Goal: Use online tool/utility: Utilize a website feature to perform a specific function

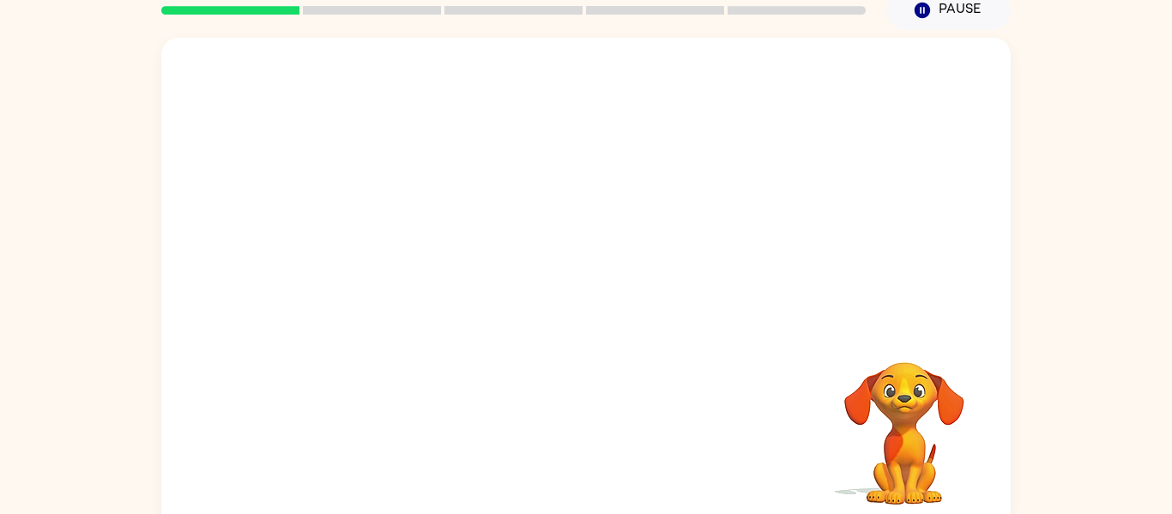
scroll to position [89, 0]
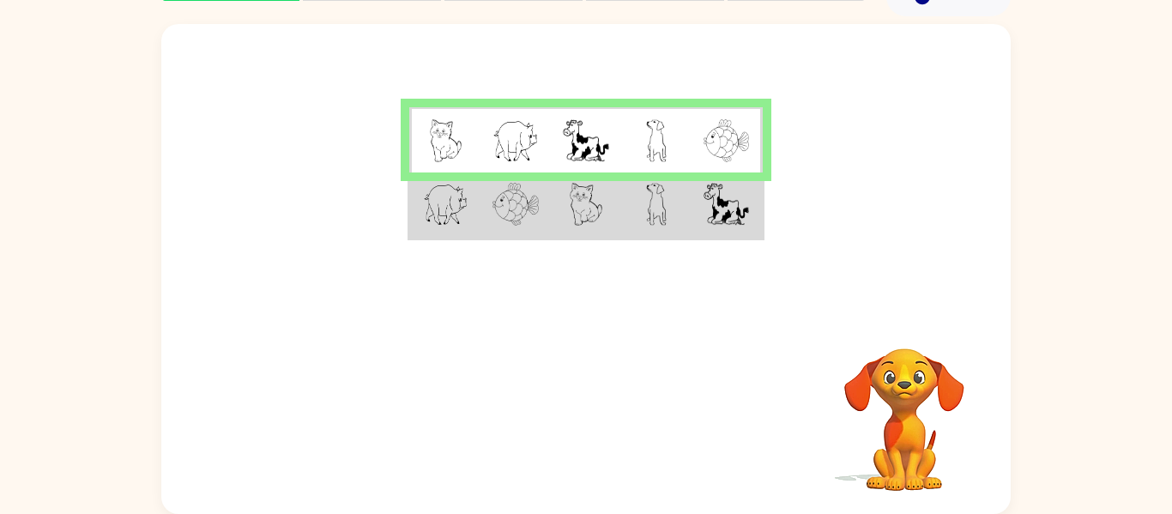
click at [674, 24] on div at bounding box center [586, 168] width 850 height 288
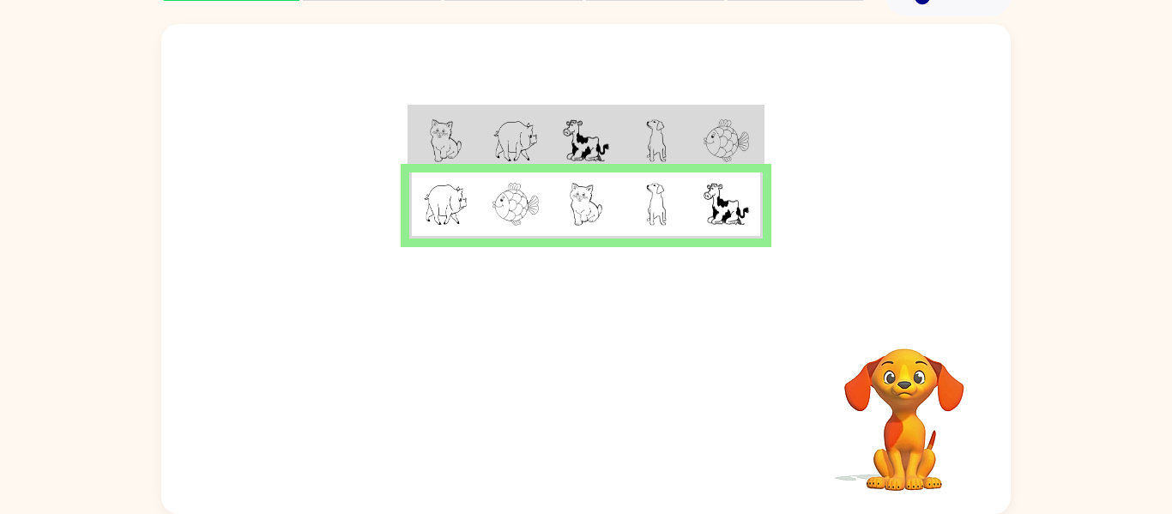
click at [668, 189] on td at bounding box center [656, 205] width 70 height 66
click at [546, 399] on button "button" at bounding box center [586, 417] width 110 height 63
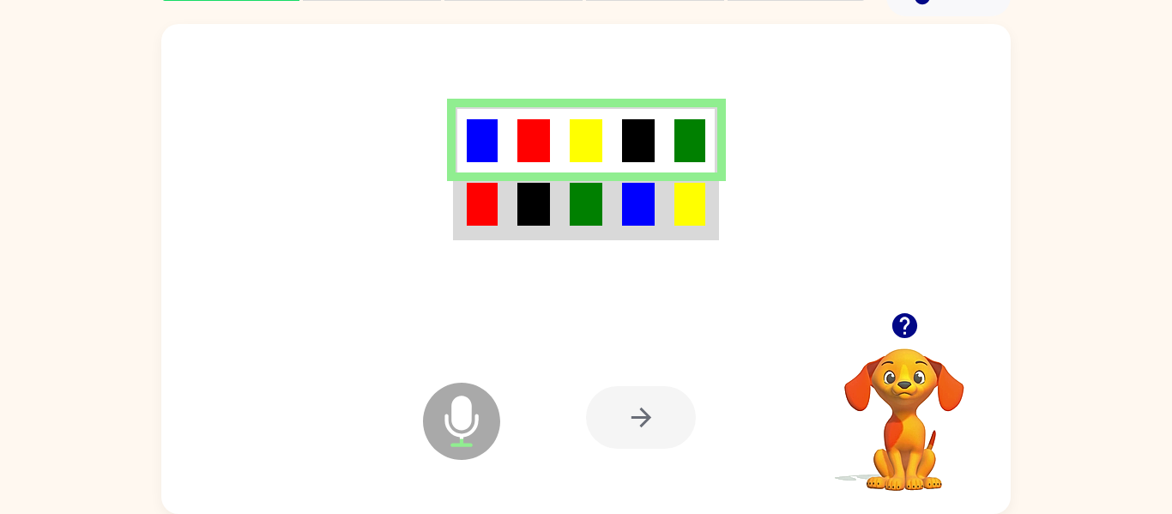
drag, startPoint x: 535, startPoint y: 207, endPoint x: 474, endPoint y: 228, distance: 65.4
click at [555, 172] on tr at bounding box center [587, 205] width 262 height 66
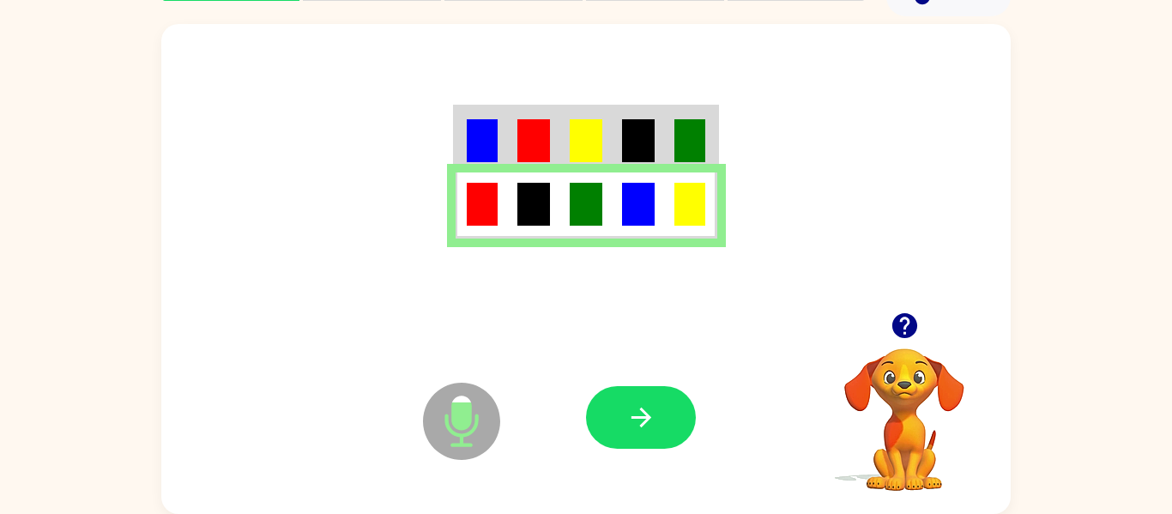
click at [631, 362] on div at bounding box center [712, 417] width 253 height 193
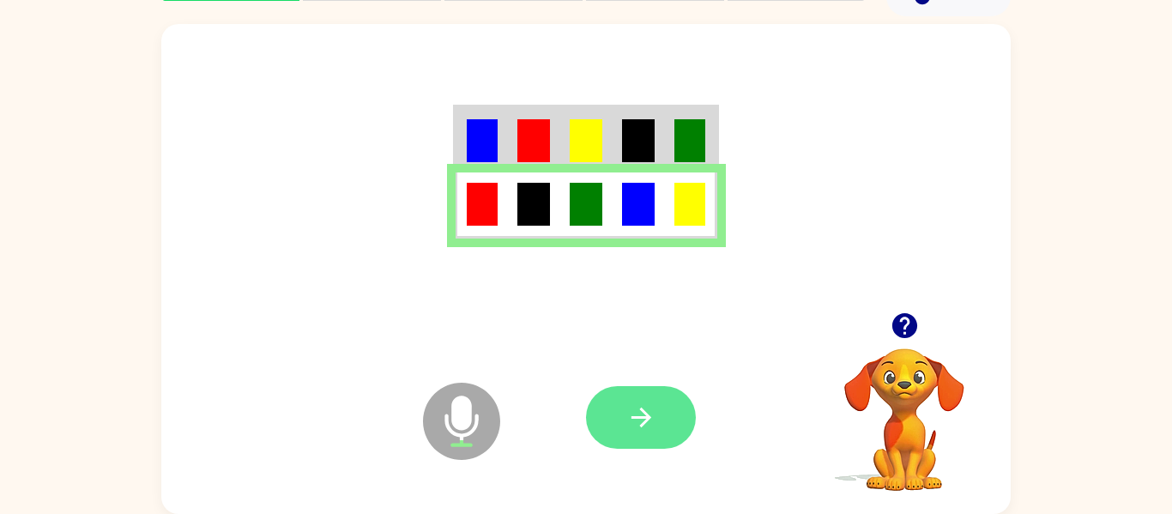
click at [656, 419] on icon "button" at bounding box center [641, 417] width 30 height 30
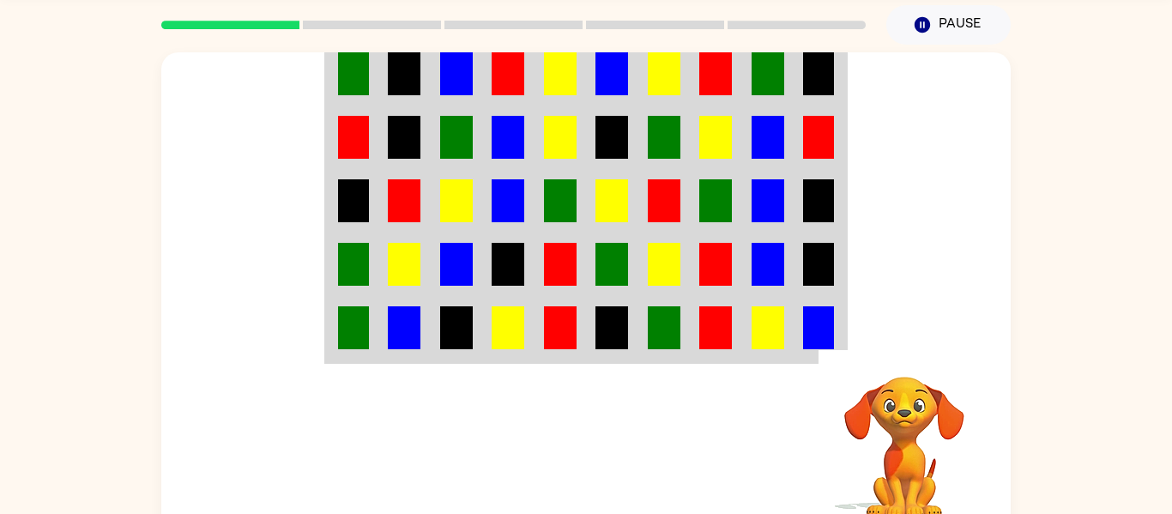
scroll to position [42, 0]
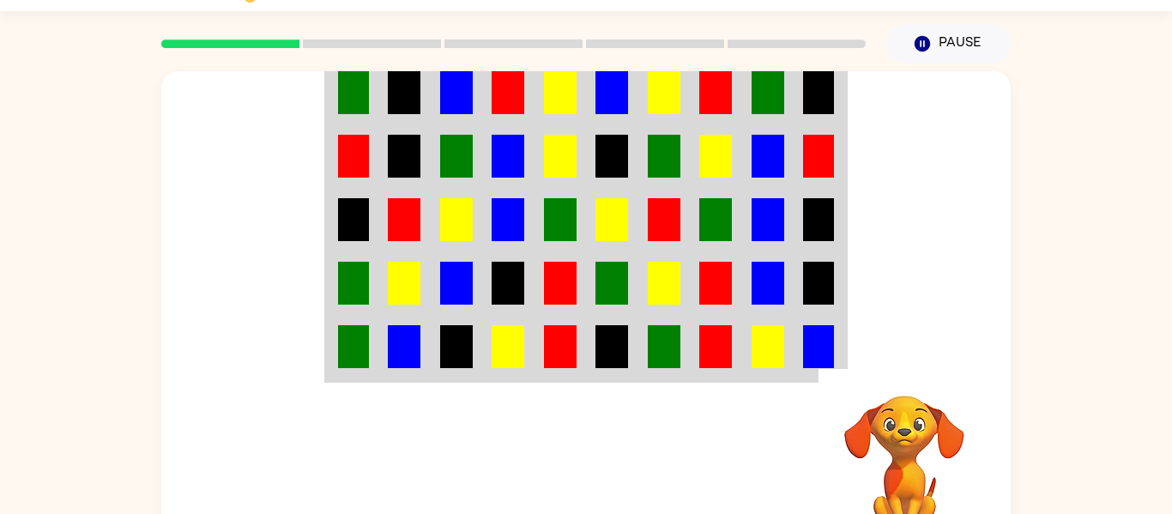
click at [490, 116] on td at bounding box center [508, 92] width 52 height 66
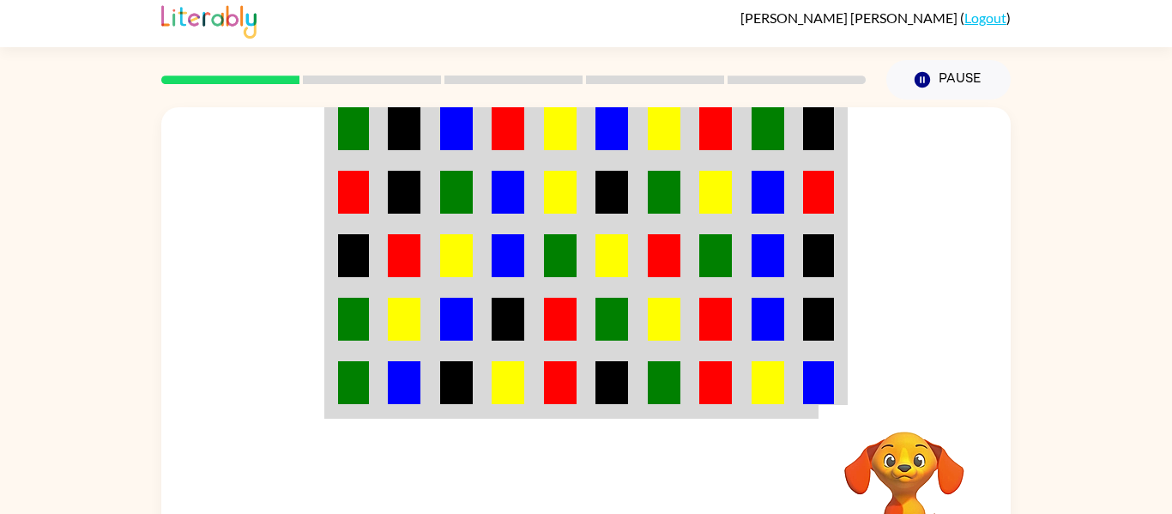
scroll to position [0, 0]
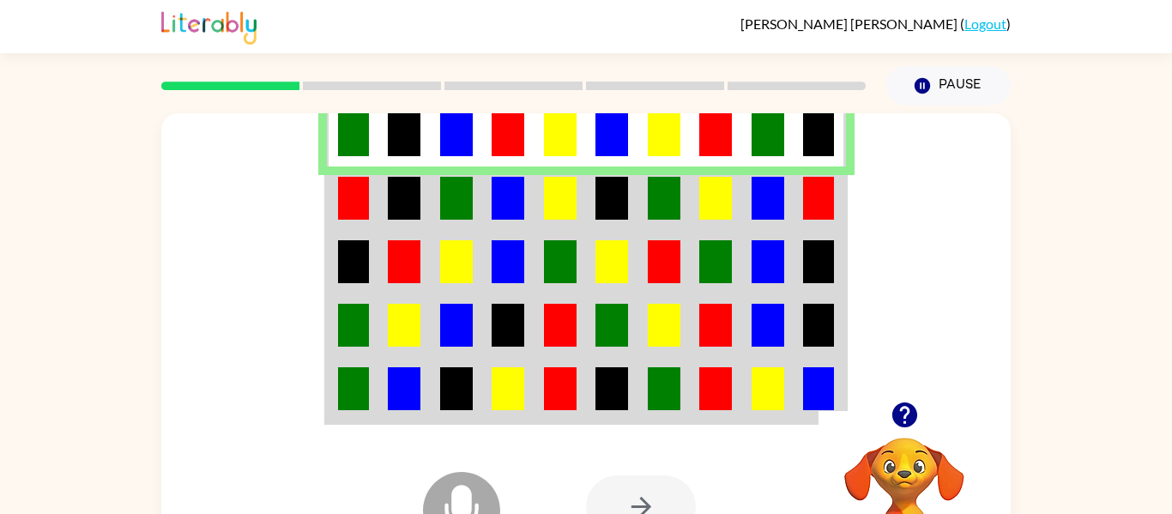
click at [568, 190] on img at bounding box center [560, 198] width 33 height 43
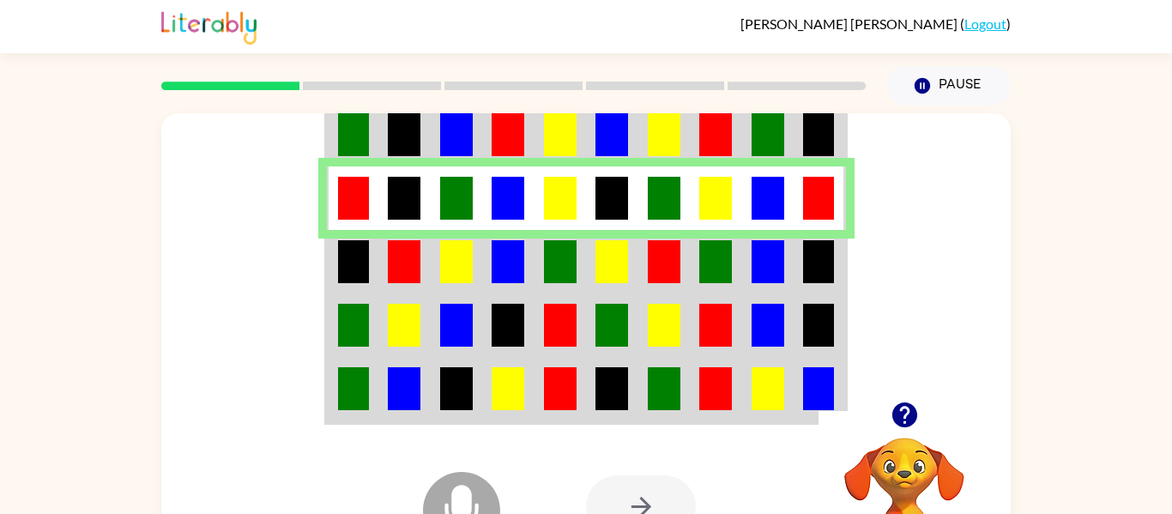
click at [592, 130] on td at bounding box center [612, 134] width 52 height 66
click at [638, 134] on td at bounding box center [664, 134] width 52 height 66
click at [426, 124] on td at bounding box center [404, 134] width 52 height 66
click at [657, 197] on img at bounding box center [664, 198] width 33 height 43
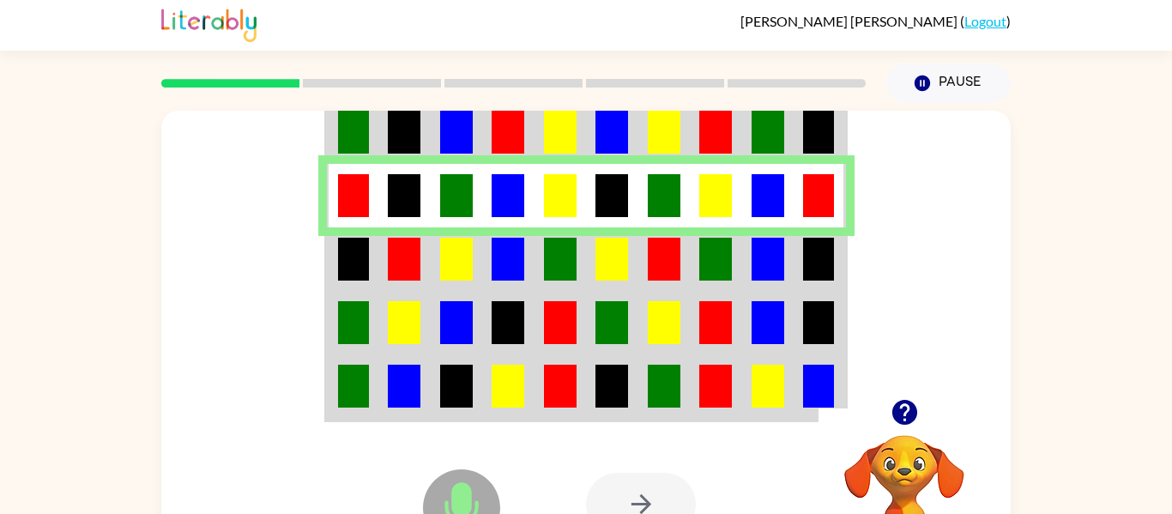
click at [475, 184] on td at bounding box center [457, 195] width 52 height 63
click at [704, 261] on img at bounding box center [715, 259] width 33 height 43
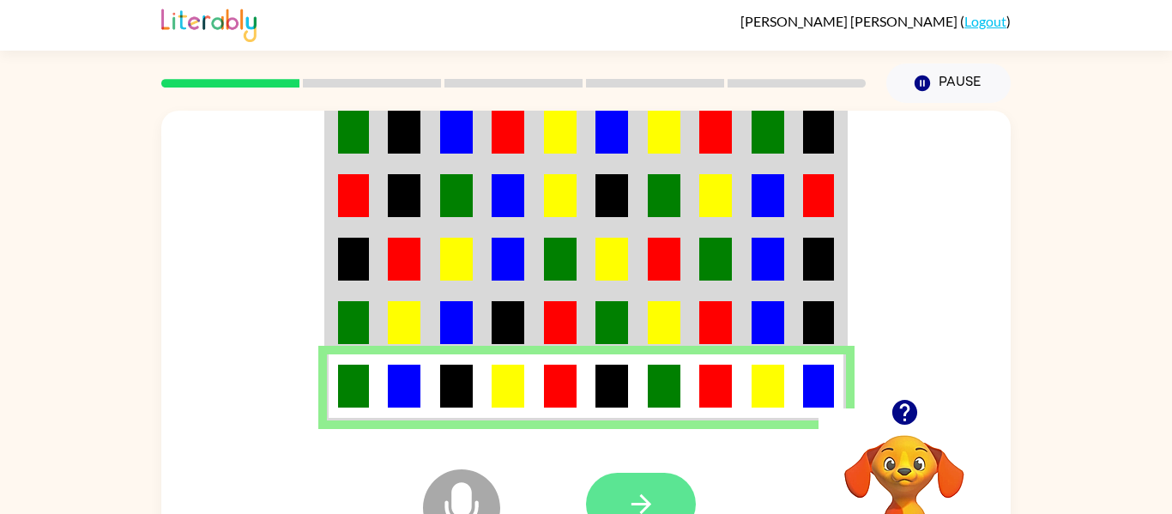
click at [603, 481] on button "button" at bounding box center [641, 504] width 110 height 63
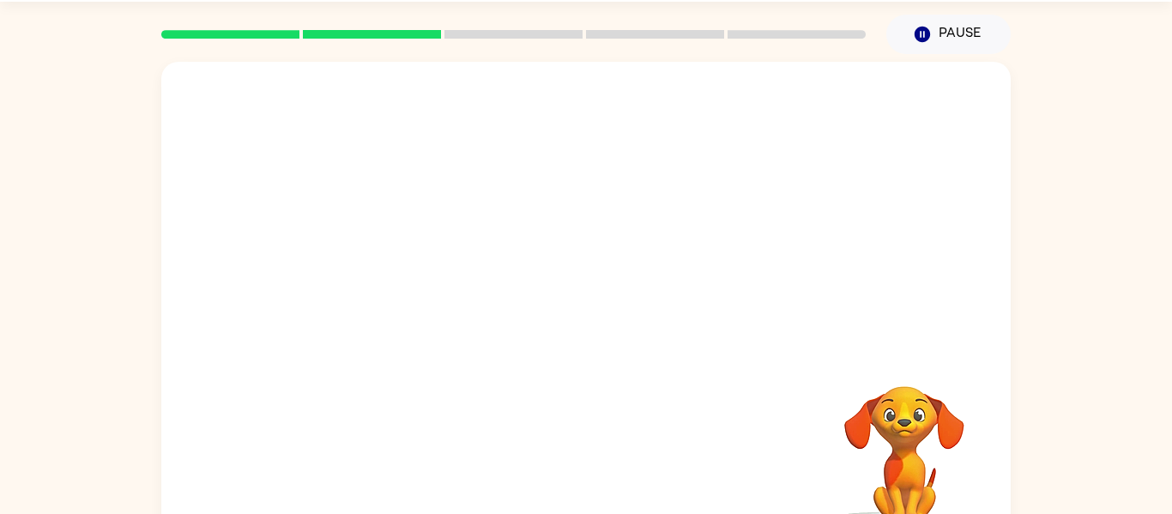
scroll to position [59, 0]
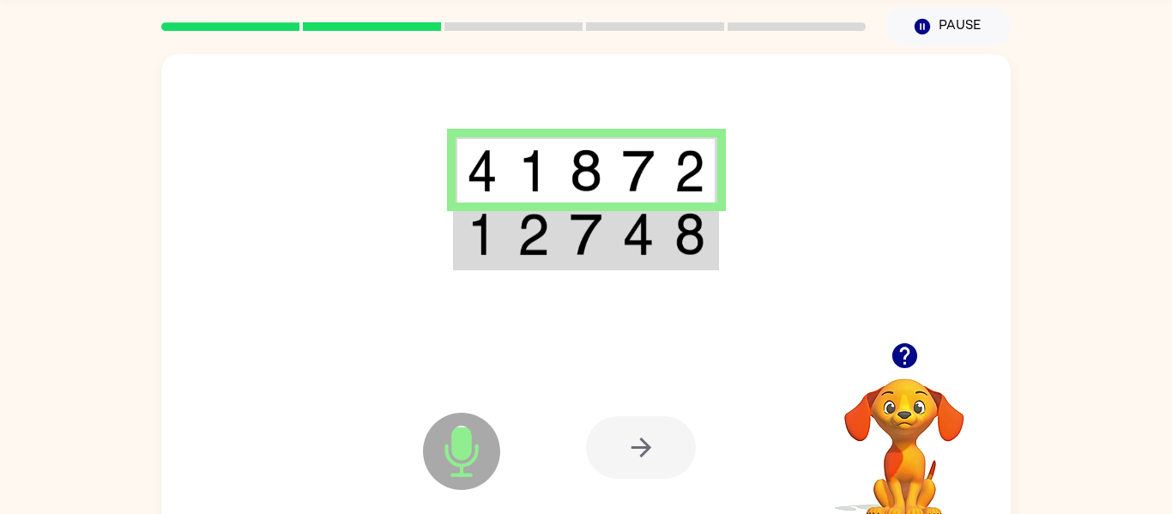
click at [505, 212] on td at bounding box center [482, 236] width 52 height 66
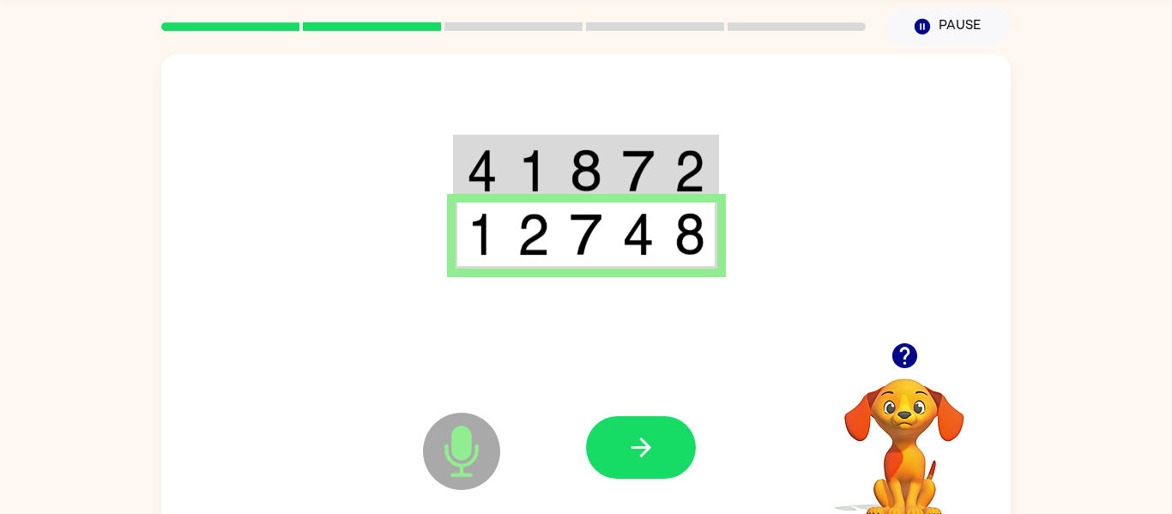
click at [626, 435] on button "button" at bounding box center [641, 447] width 110 height 63
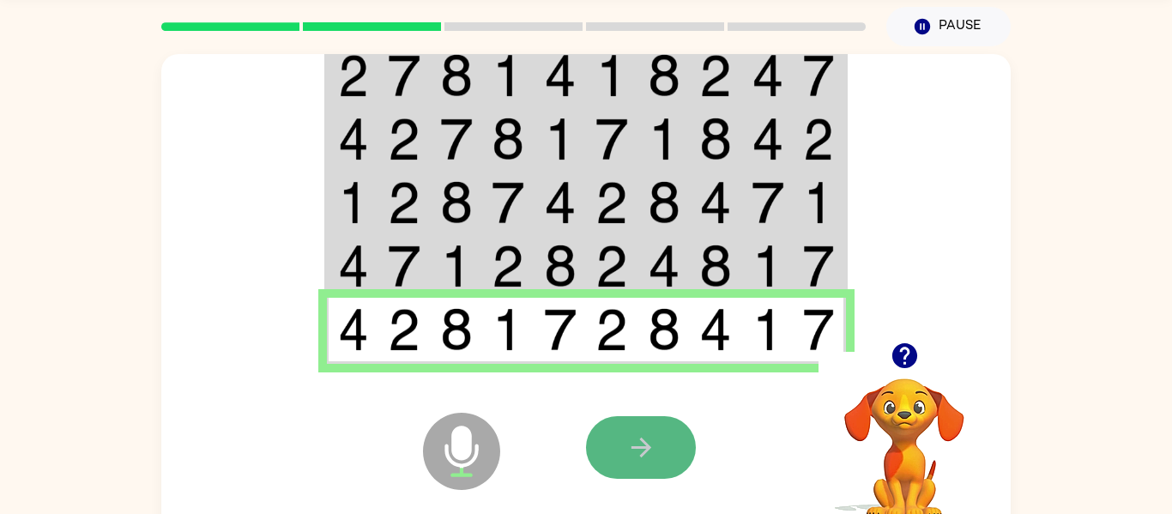
click at [654, 457] on icon "button" at bounding box center [641, 447] width 30 height 30
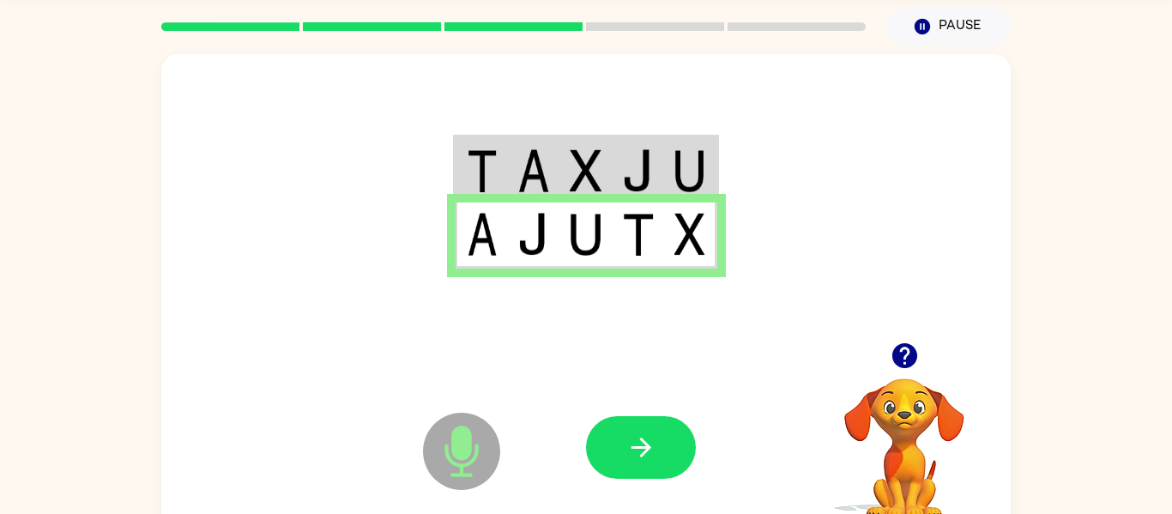
drag, startPoint x: 886, startPoint y: 496, endPoint x: 874, endPoint y: 482, distance: 18.2
click at [887, 493] on video "Your browser must support playing .mp4 files to use Literably. Please try using…" at bounding box center [905, 438] width 172 height 172
click at [587, 421] on div at bounding box center [641, 447] width 110 height 63
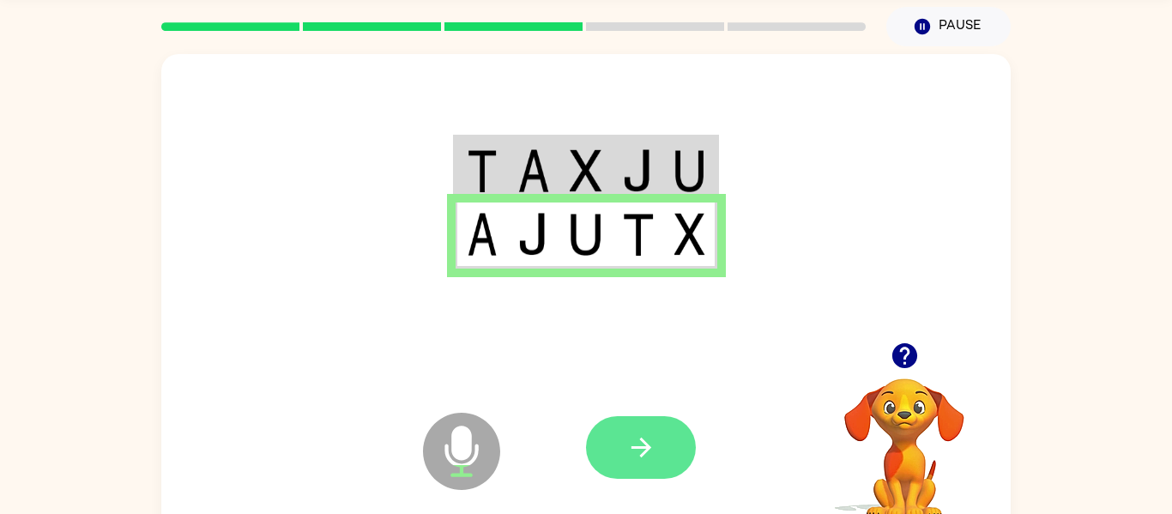
click at [614, 432] on button "button" at bounding box center [641, 447] width 110 height 63
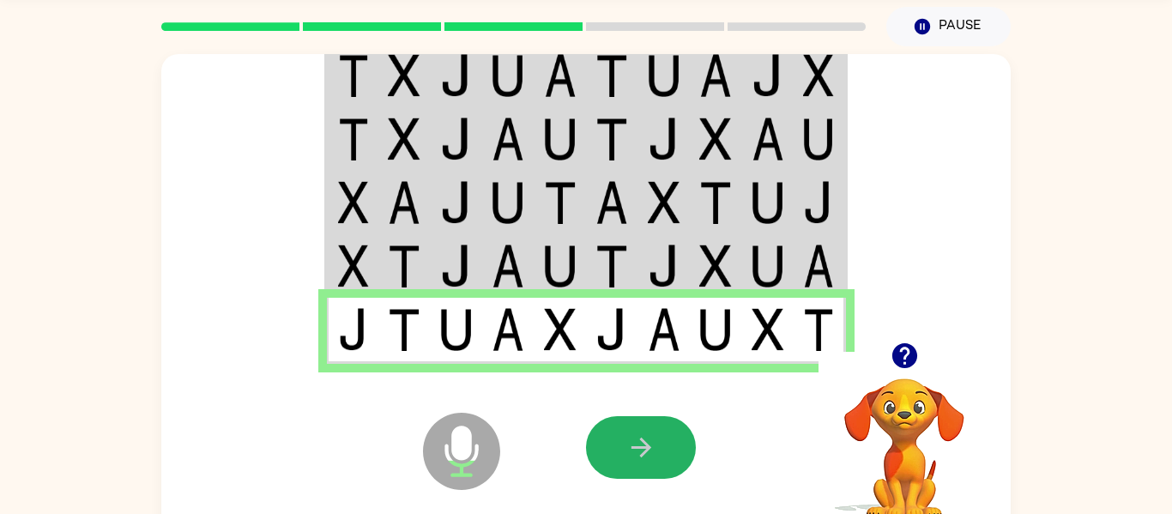
click at [660, 443] on button "button" at bounding box center [641, 447] width 110 height 63
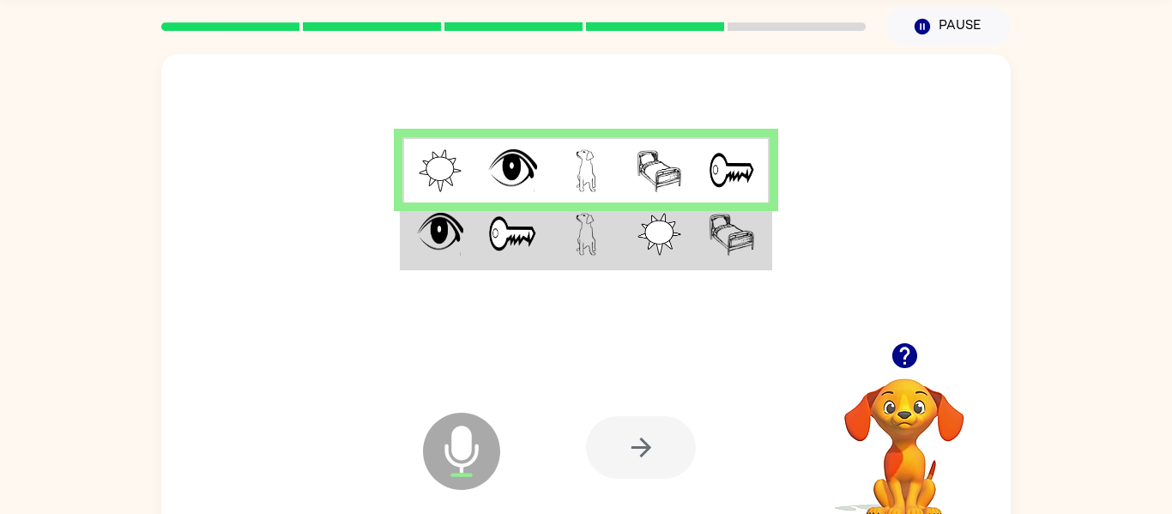
click at [685, 254] on td at bounding box center [660, 236] width 74 height 66
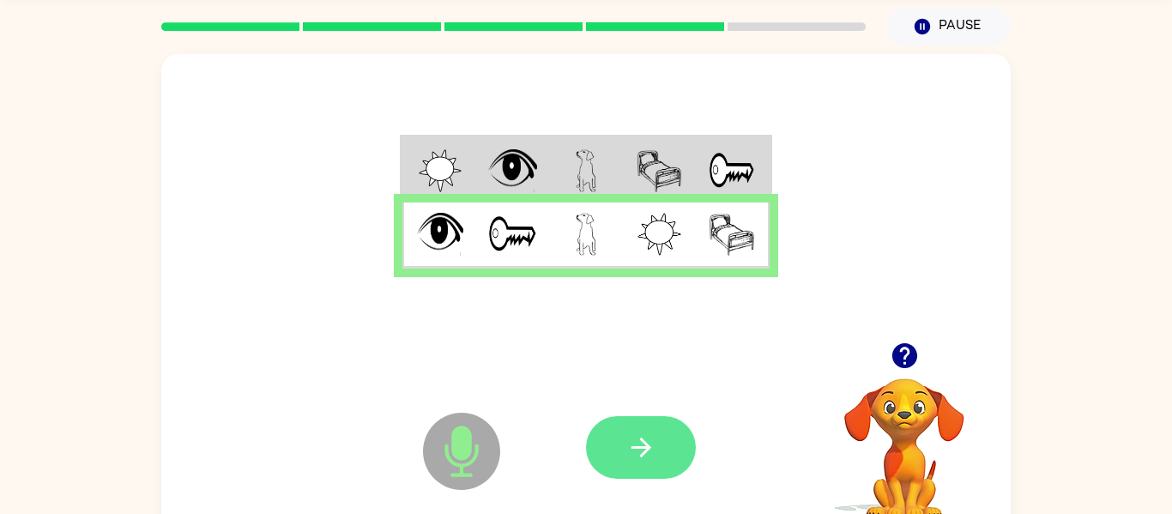
click at [648, 457] on icon "button" at bounding box center [641, 447] width 30 height 30
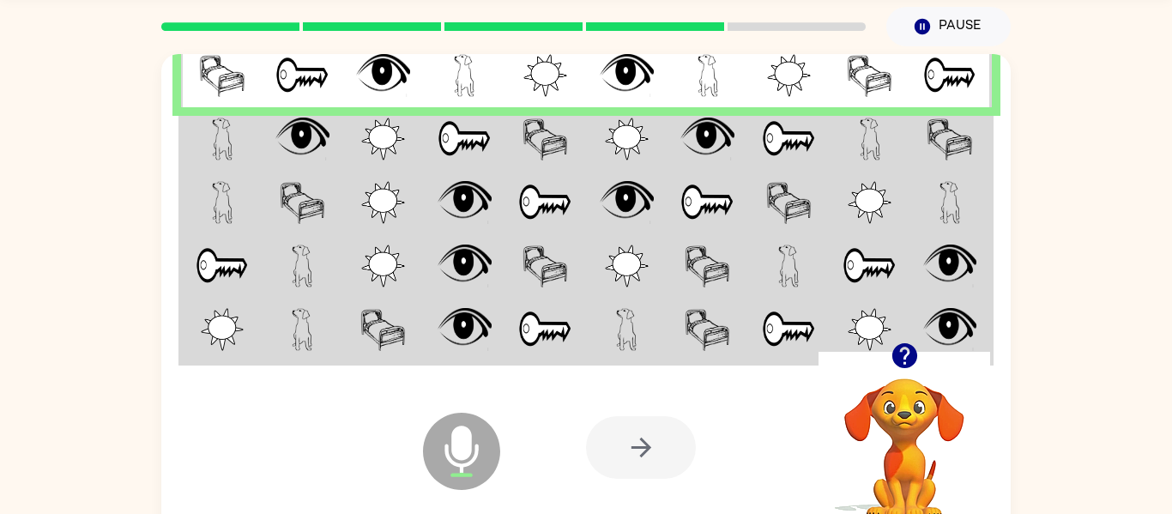
click at [885, 121] on td at bounding box center [871, 138] width 82 height 63
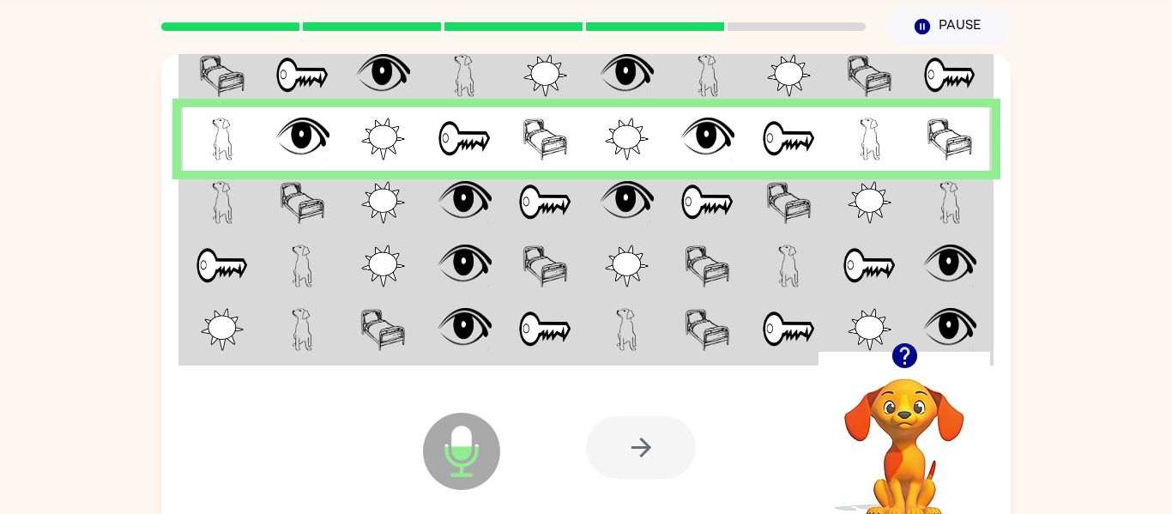
click at [765, 231] on td at bounding box center [789, 202] width 82 height 63
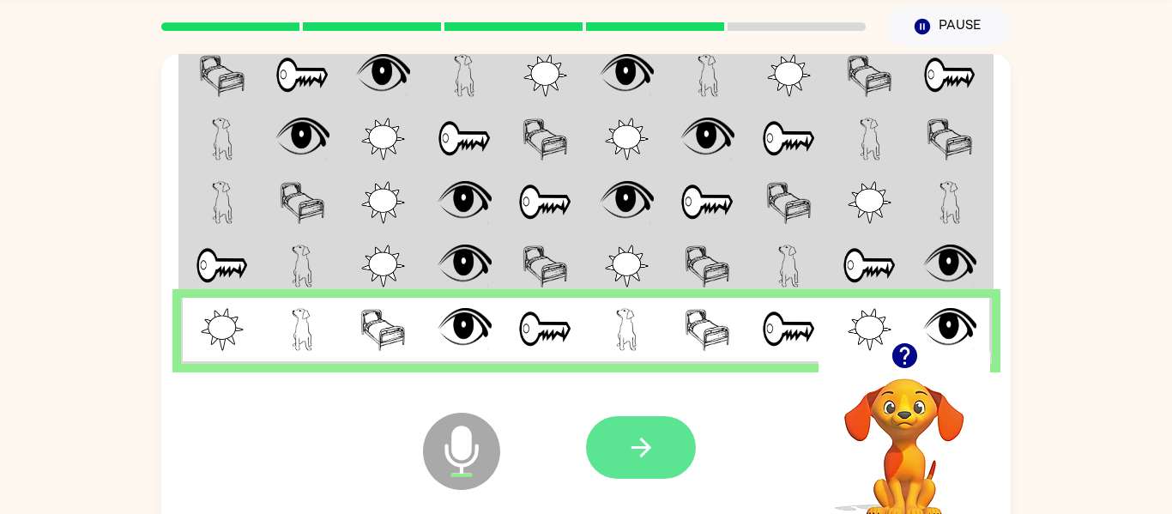
click at [650, 433] on icon "button" at bounding box center [641, 447] width 30 height 30
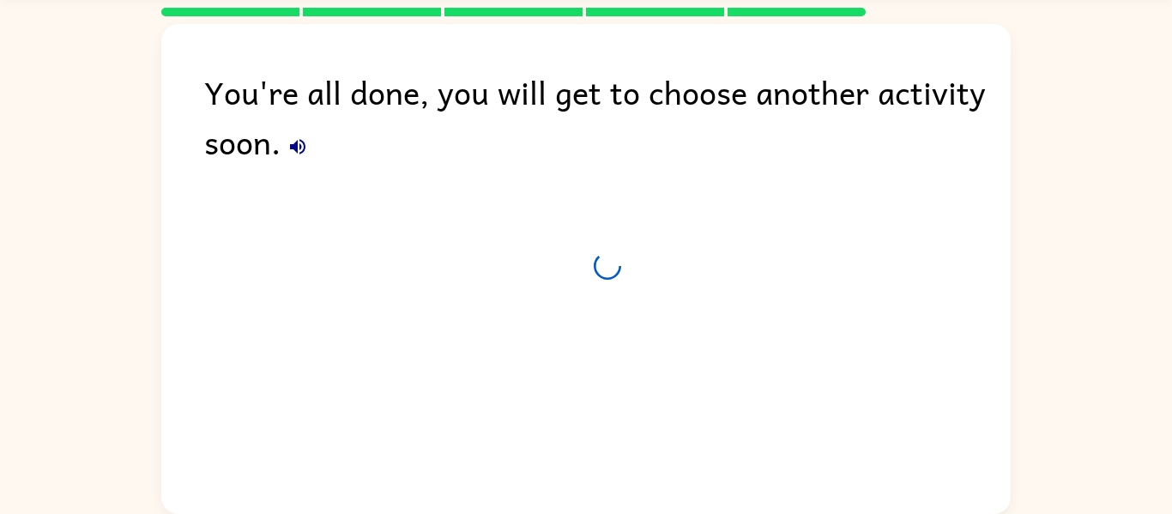
scroll to position [44, 0]
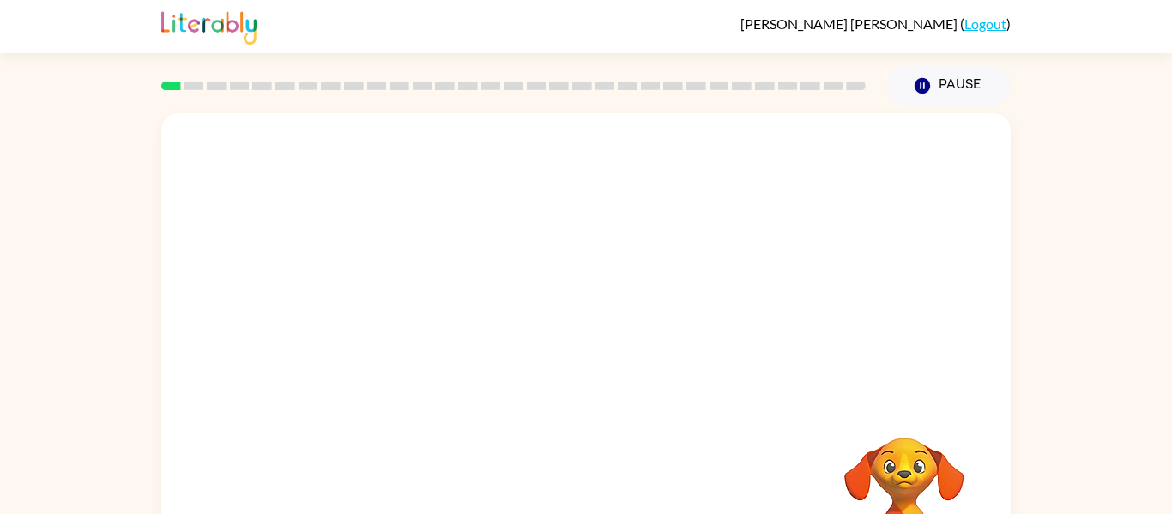
click at [1091, 265] on div "Your browser must support playing .mp4 files to use Literably. Please try using…" at bounding box center [586, 355] width 1172 height 498
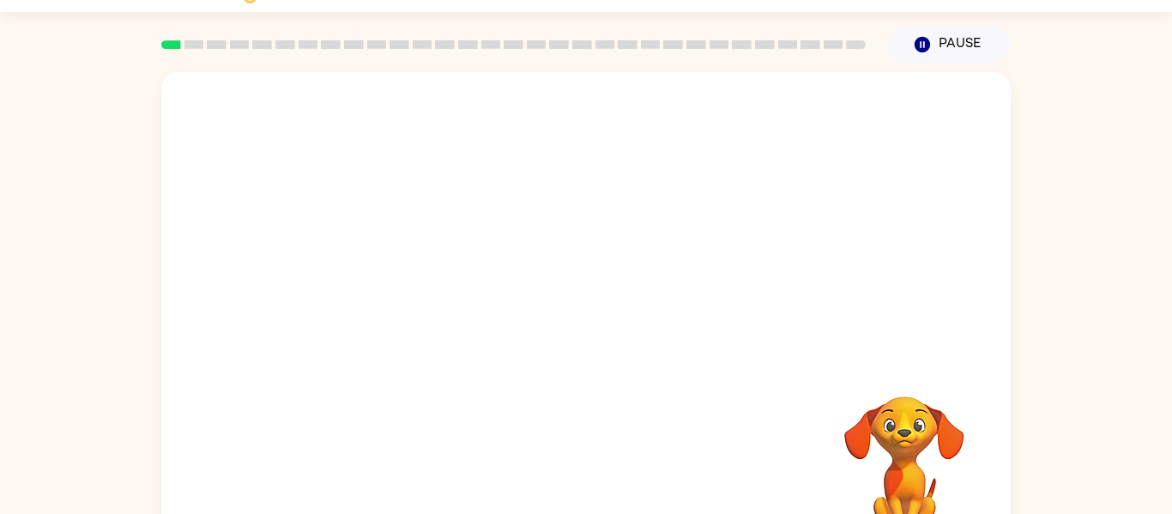
scroll to position [89, 0]
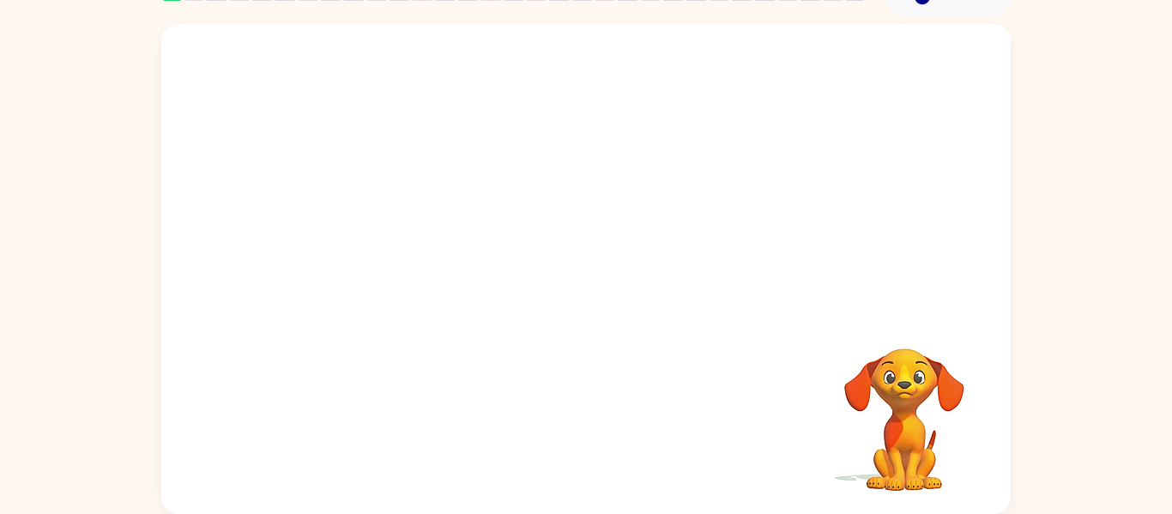
click at [536, 176] on video "Your browser must support playing .mp4 files to use Literably. Please try using…" at bounding box center [586, 168] width 850 height 288
click at [630, 210] on video "Your browser must support playing .mp4 files to use Literably. Please try using…" at bounding box center [586, 168] width 850 height 288
click at [680, 176] on video "Your browser must support playing .mp4 files to use Literably. Please try using…" at bounding box center [586, 168] width 850 height 288
click at [607, 256] on button "button" at bounding box center [586, 277] width 110 height 63
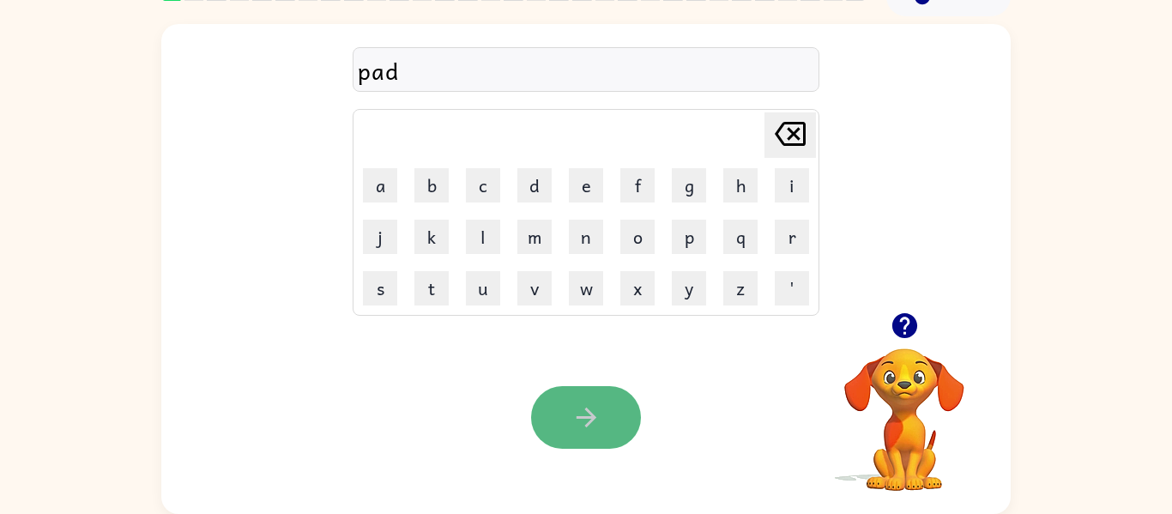
click at [612, 399] on button "button" at bounding box center [586, 417] width 110 height 63
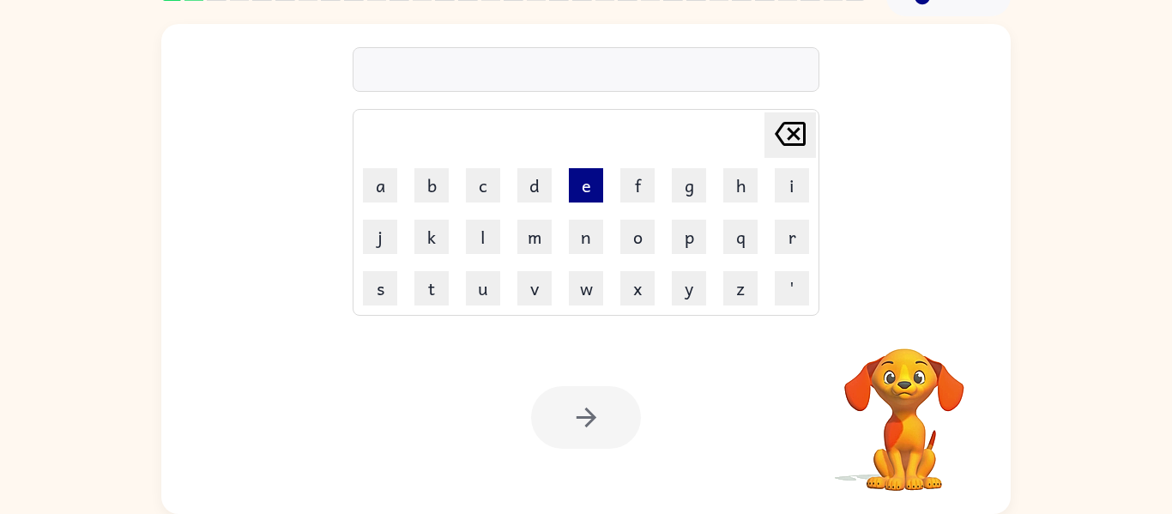
click at [600, 191] on button "e" at bounding box center [586, 185] width 34 height 34
click at [792, 138] on icon "Delete Delete last character input" at bounding box center [790, 133] width 41 height 41
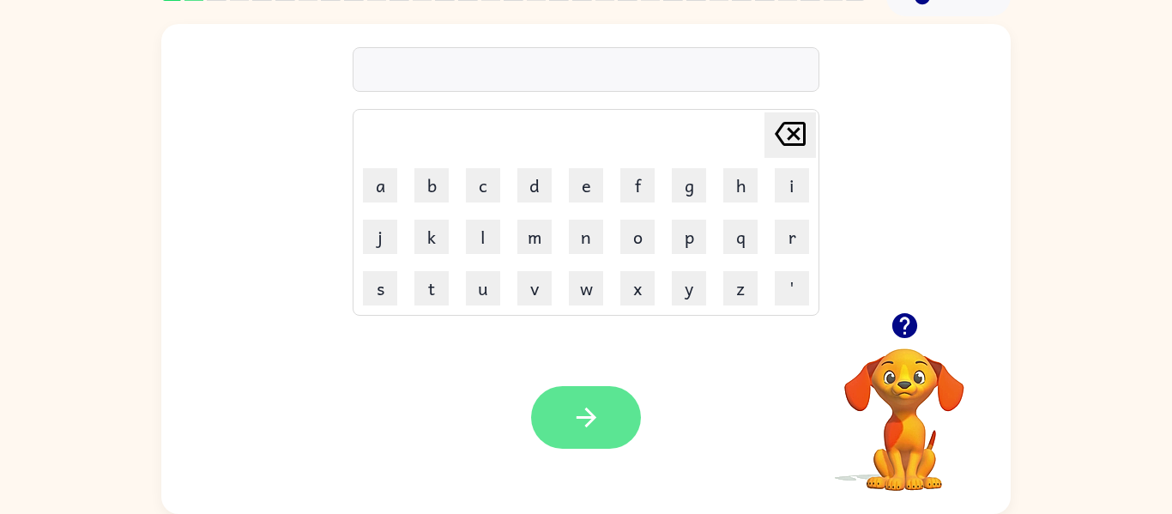
type button "delete"
click at [765, 112] on button "Delete Delete last character input" at bounding box center [790, 134] width 51 height 45
click at [587, 429] on icon "button" at bounding box center [586, 417] width 30 height 30
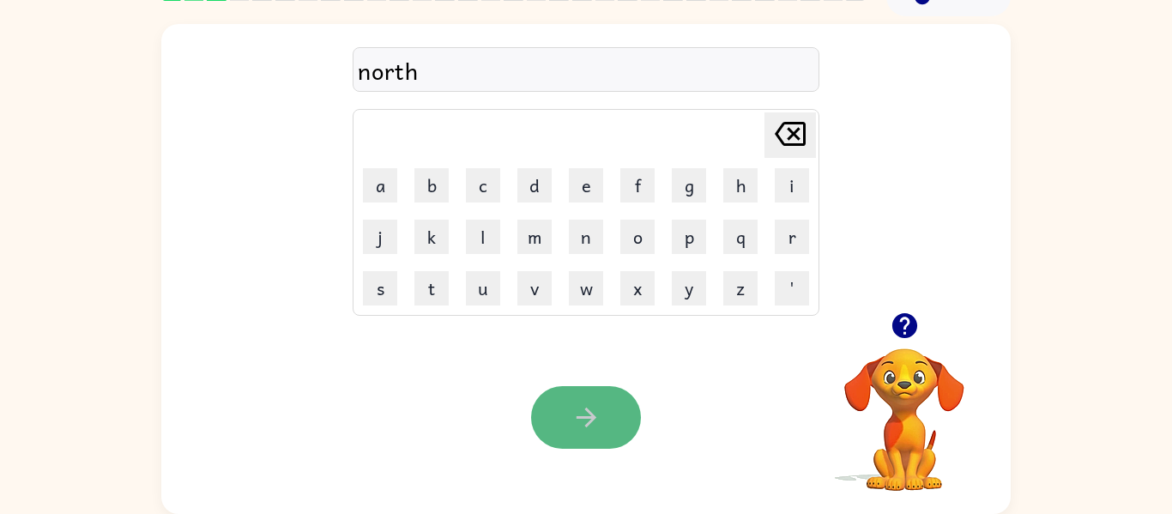
click at [603, 391] on button "button" at bounding box center [586, 417] width 110 height 63
click at [614, 394] on button "button" at bounding box center [586, 417] width 110 height 63
click at [636, 419] on button "button" at bounding box center [586, 417] width 110 height 63
click at [608, 411] on button "button" at bounding box center [586, 417] width 110 height 63
click at [609, 407] on button "button" at bounding box center [586, 417] width 110 height 63
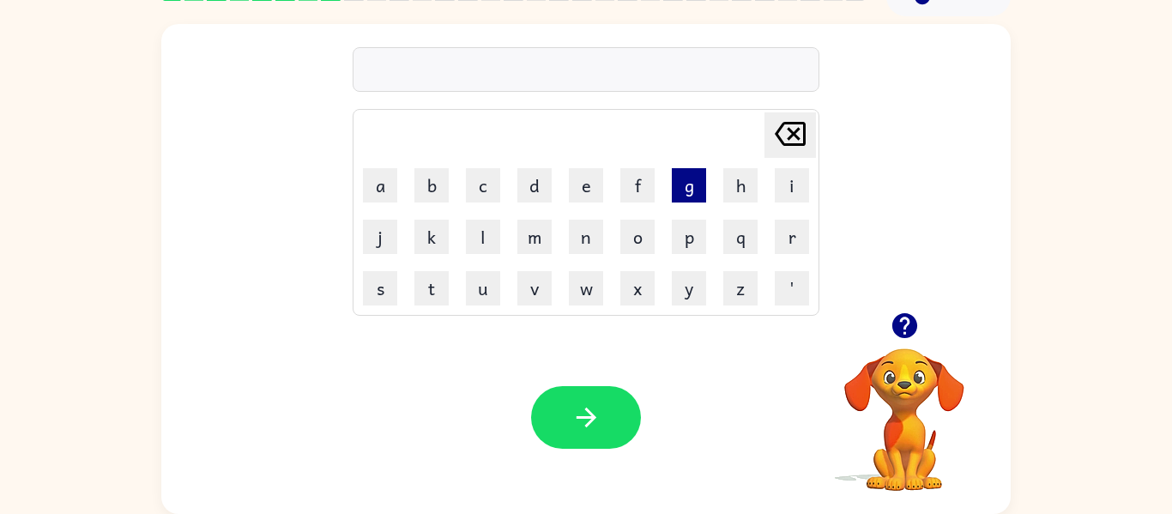
click at [675, 181] on button "g" at bounding box center [689, 185] width 34 height 34
type button "g"
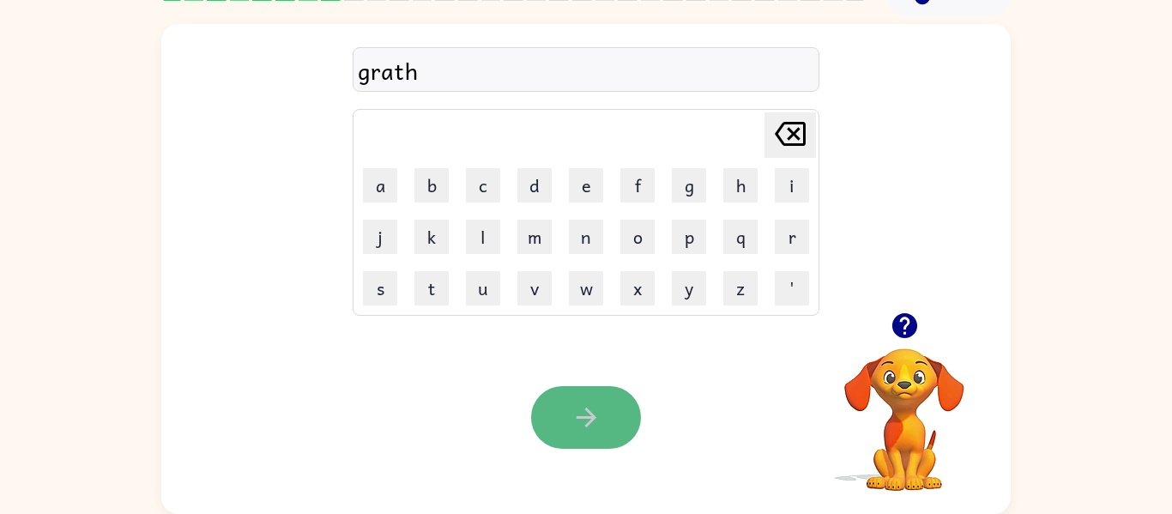
click at [623, 429] on button "button" at bounding box center [586, 417] width 110 height 63
drag, startPoint x: 614, startPoint y: 401, endPoint x: 620, endPoint y: 408, distance: 9.3
click at [620, 408] on div at bounding box center [586, 417] width 110 height 63
click at [623, 422] on button "button" at bounding box center [586, 417] width 110 height 63
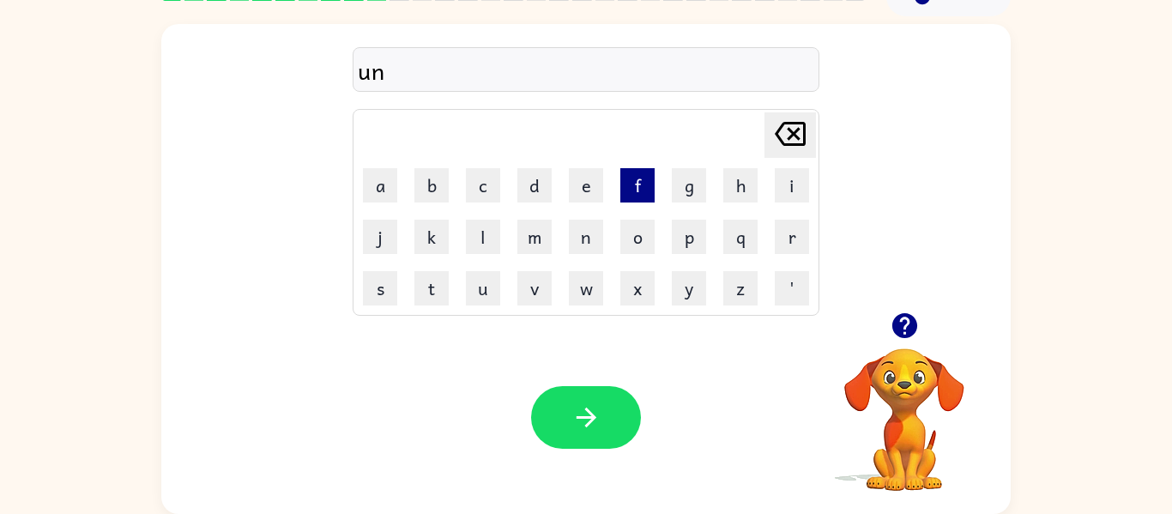
click at [627, 196] on button "f" at bounding box center [637, 185] width 34 height 34
click at [628, 250] on button "o" at bounding box center [637, 237] width 34 height 34
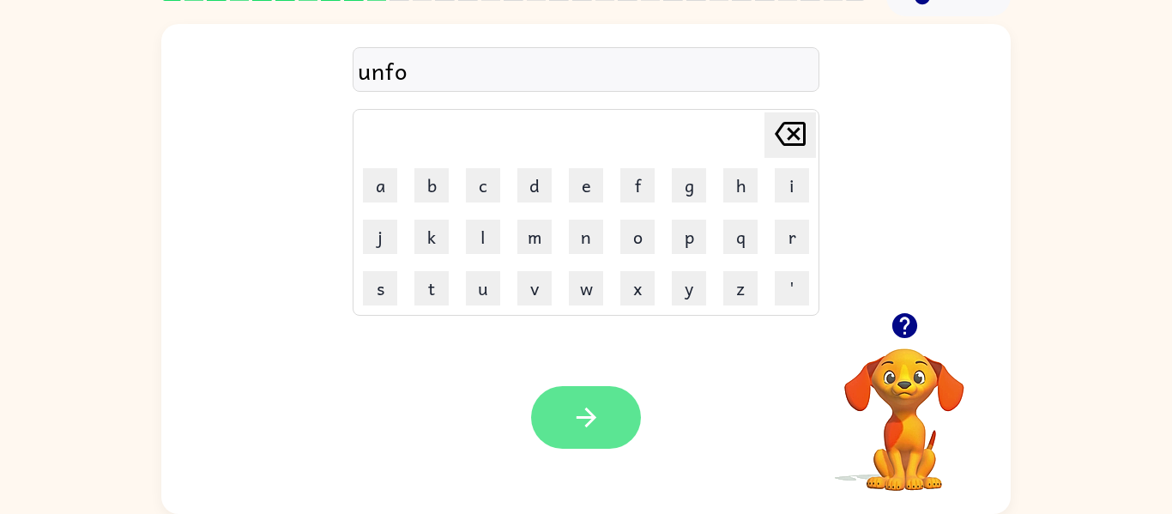
click at [470, 243] on button "l" at bounding box center [483, 237] width 34 height 34
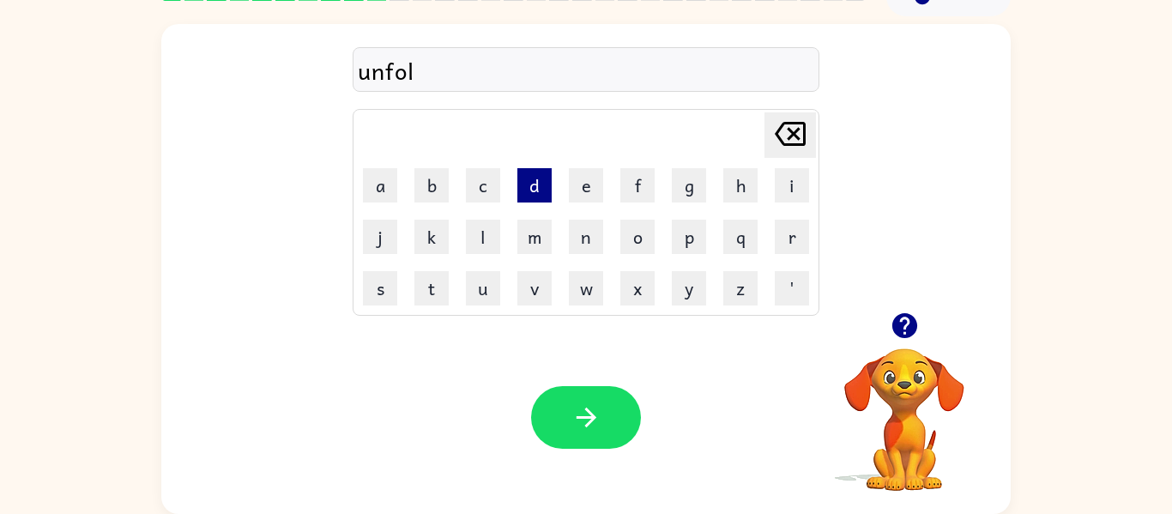
click at [523, 187] on button "d" at bounding box center [534, 185] width 34 height 34
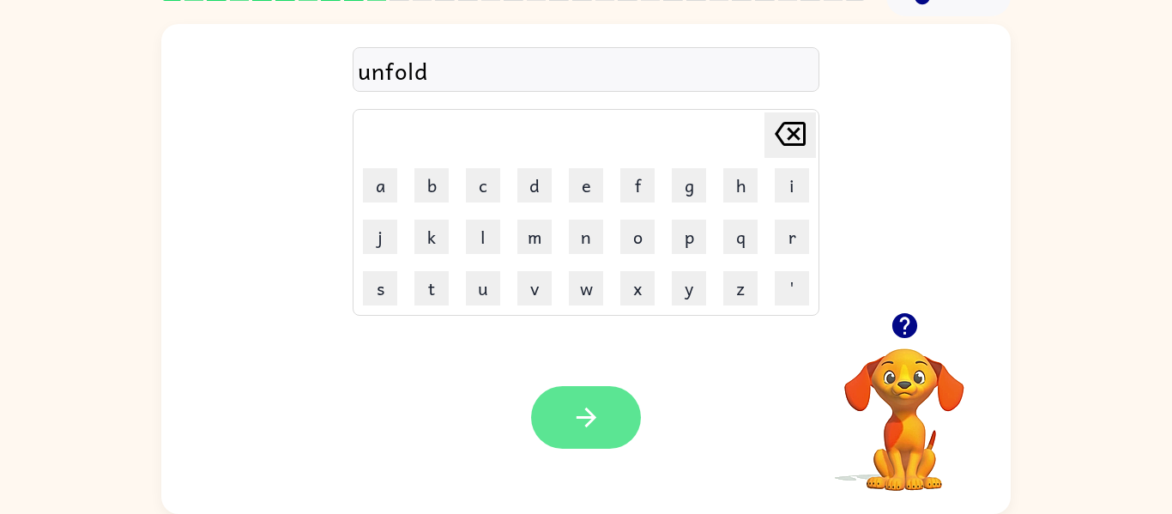
click at [575, 433] on button "button" at bounding box center [586, 417] width 110 height 63
click at [604, 402] on button "button" at bounding box center [586, 417] width 110 height 63
click at [590, 387] on button "button" at bounding box center [586, 417] width 110 height 63
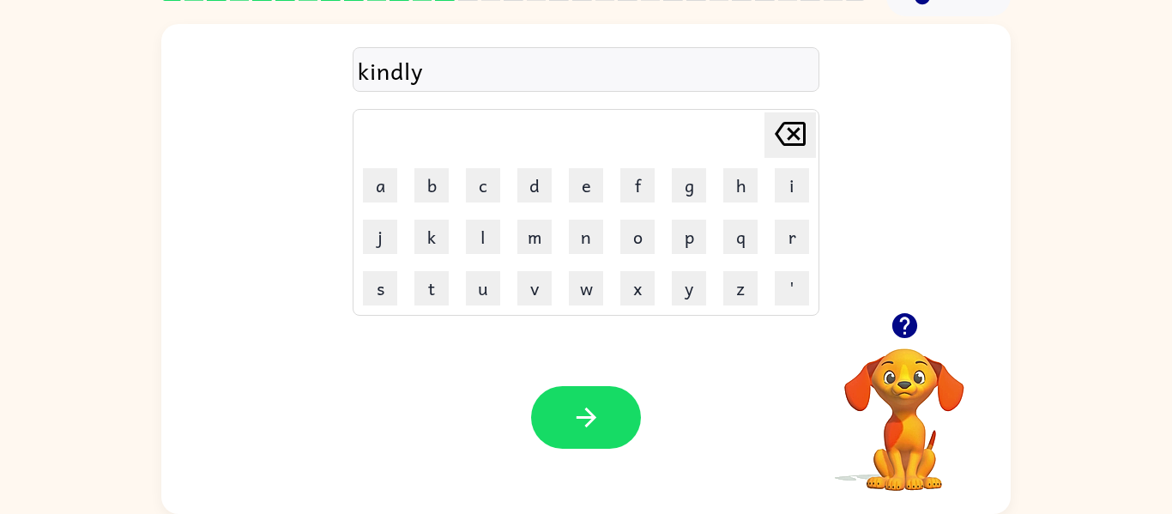
click at [583, 402] on icon "button" at bounding box center [586, 417] width 30 height 30
click at [586, 410] on icon "button" at bounding box center [586, 418] width 20 height 20
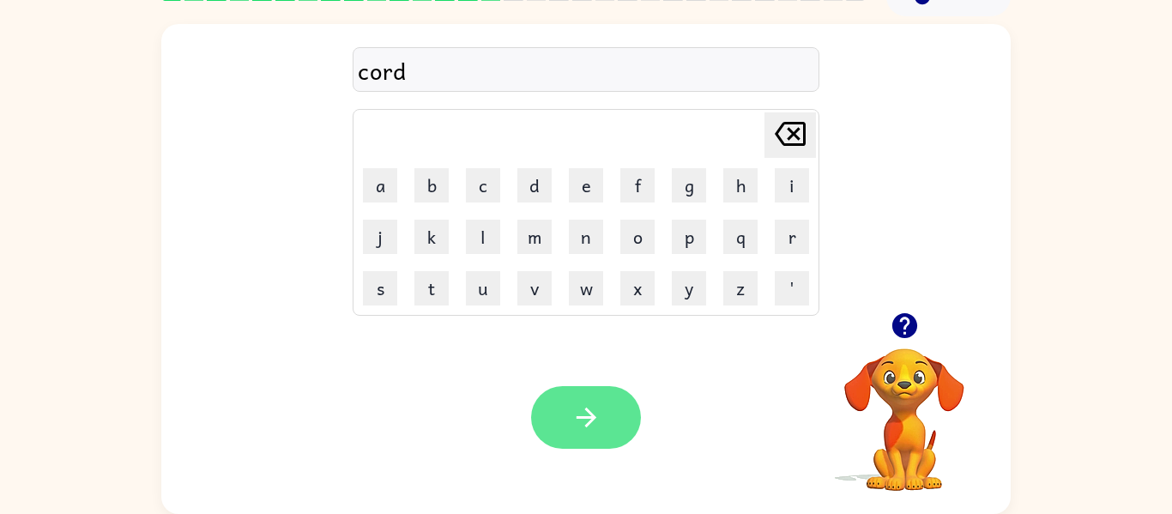
click at [588, 416] on icon "button" at bounding box center [586, 418] width 20 height 20
click at [590, 422] on icon "button" at bounding box center [586, 418] width 20 height 20
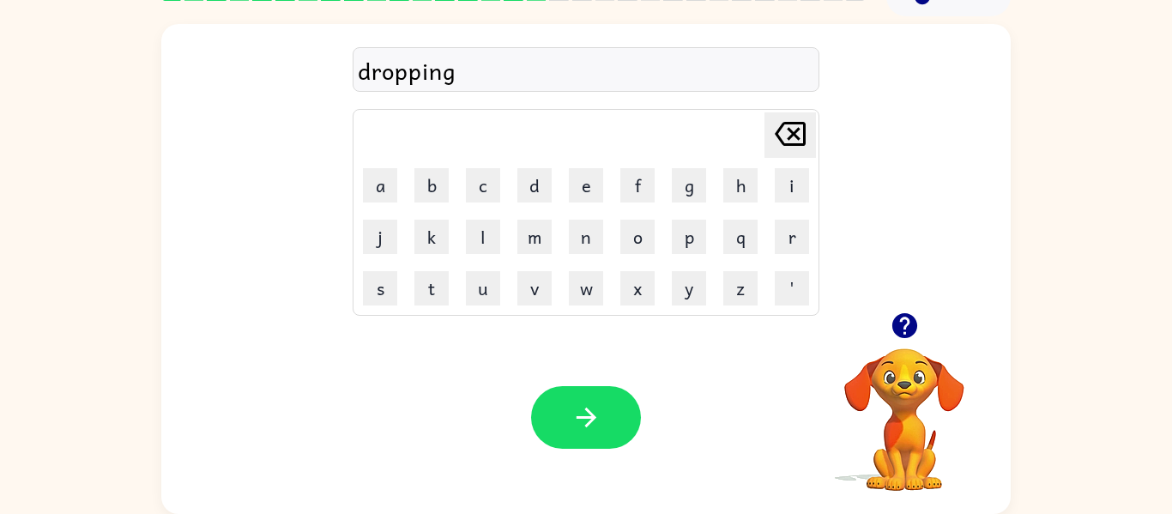
click at [590, 422] on icon "button" at bounding box center [586, 418] width 20 height 20
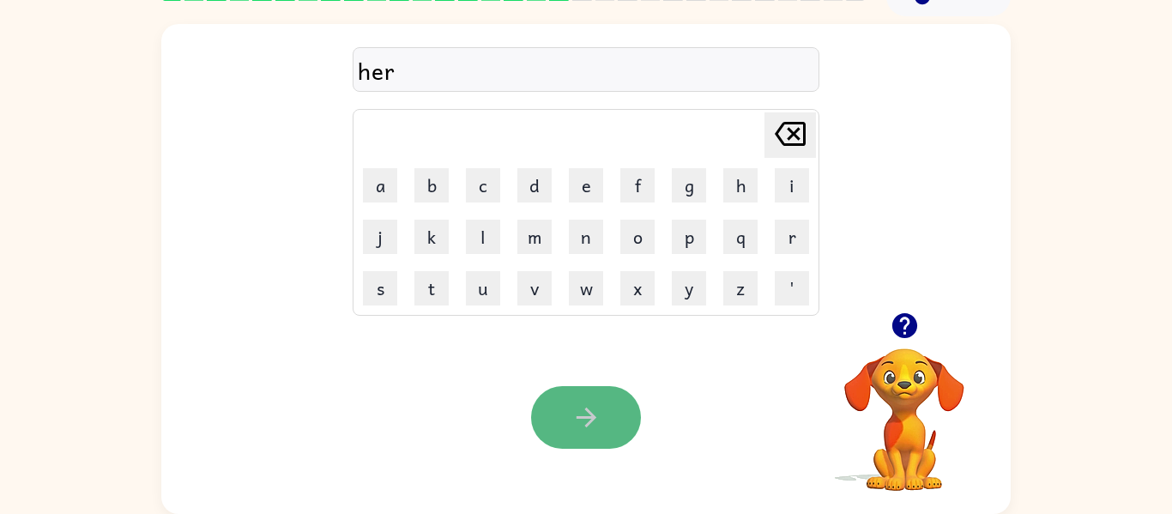
click at [600, 420] on icon "button" at bounding box center [586, 417] width 30 height 30
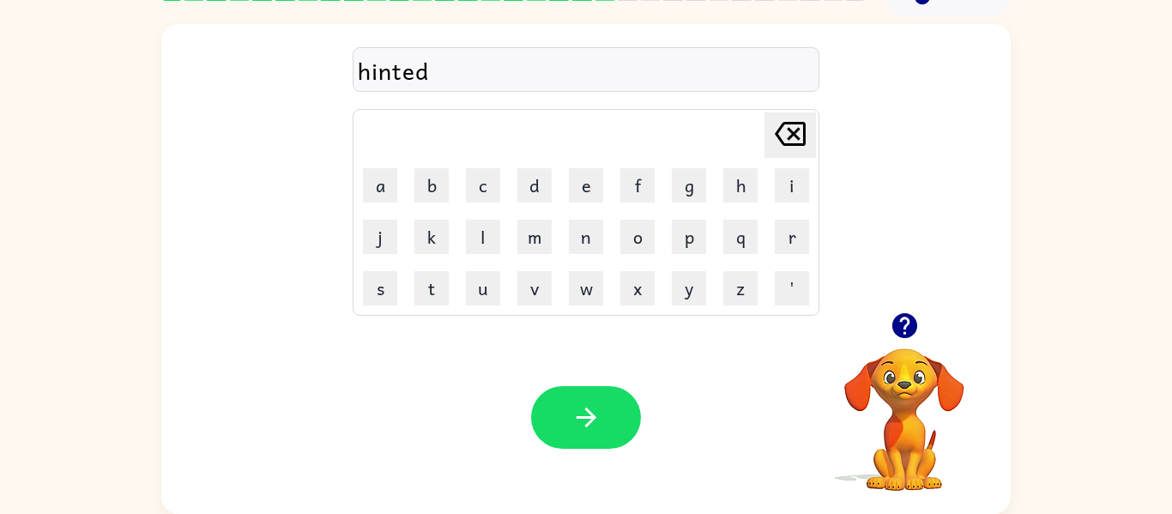
click at [600, 420] on icon "button" at bounding box center [586, 417] width 30 height 30
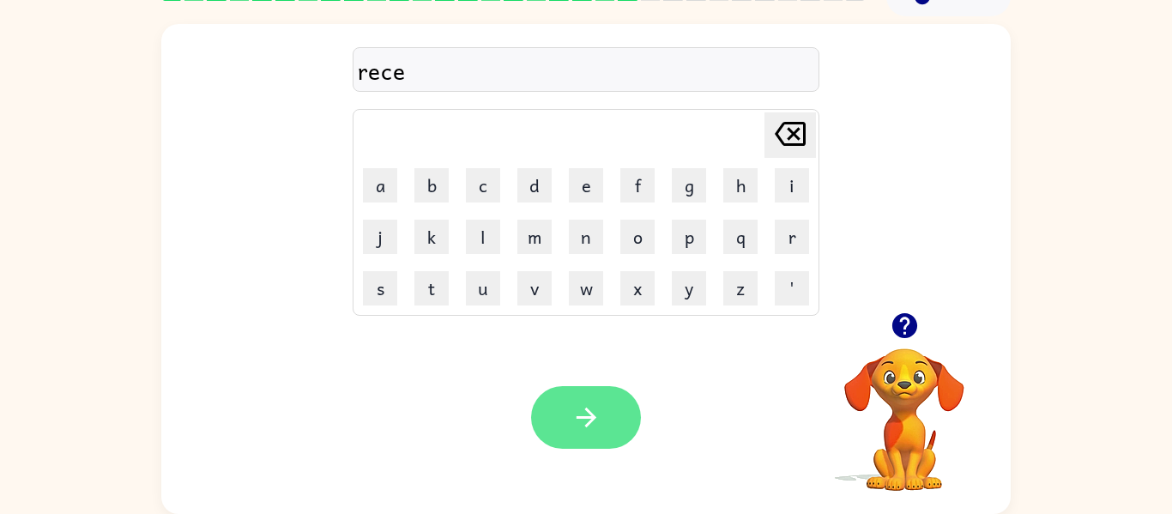
click at [601, 427] on button "button" at bounding box center [586, 417] width 110 height 63
click at [600, 424] on icon "button" at bounding box center [586, 417] width 30 height 30
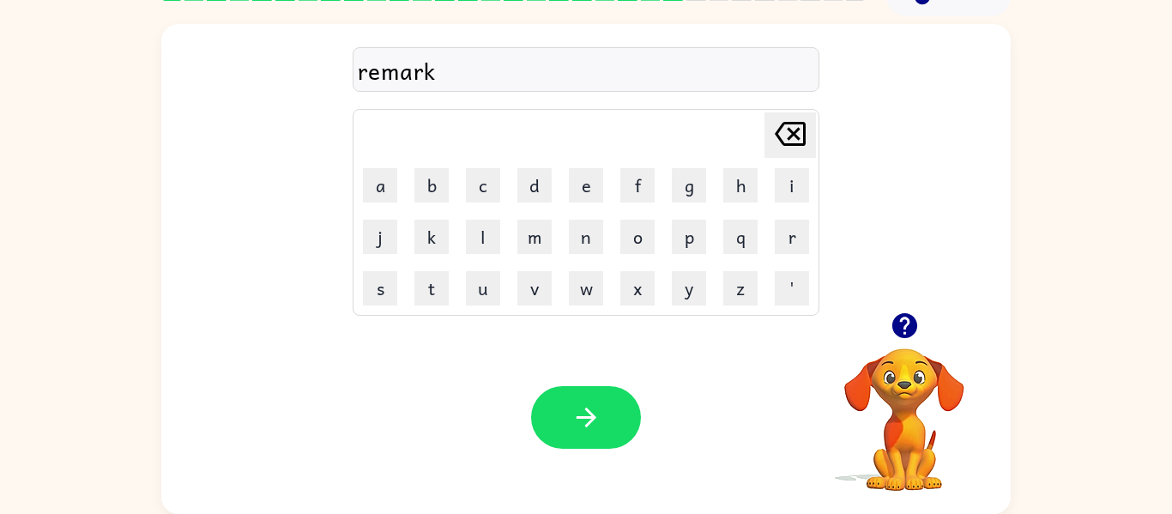
click at [600, 424] on icon "button" at bounding box center [586, 417] width 30 height 30
click at [600, 424] on div at bounding box center [586, 417] width 110 height 63
click at [479, 190] on button "c" at bounding box center [483, 185] width 34 height 34
type button "c"
click at [689, 186] on button "g" at bounding box center [689, 185] width 34 height 34
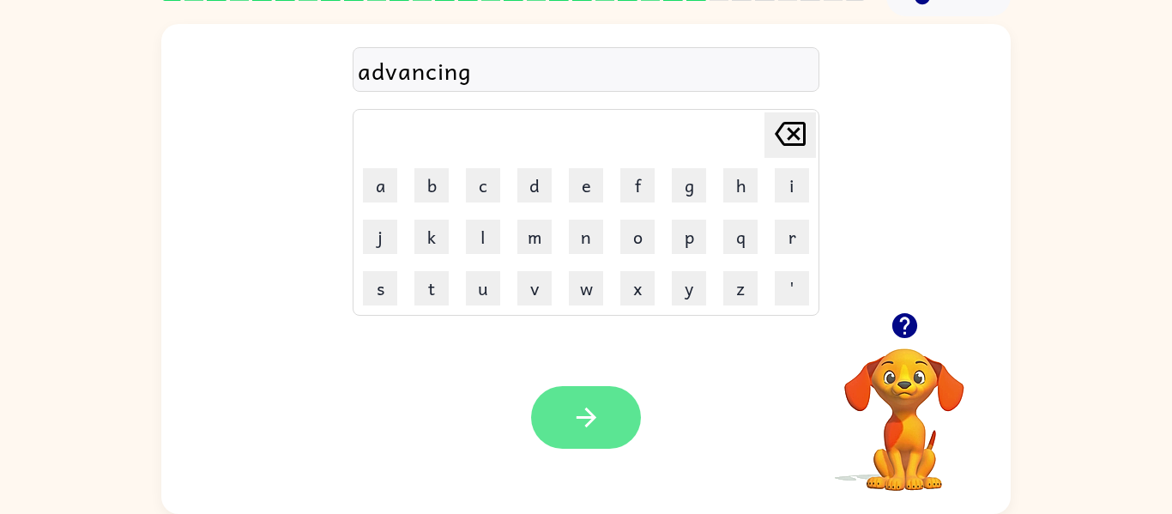
click at [584, 438] on button "button" at bounding box center [586, 417] width 110 height 63
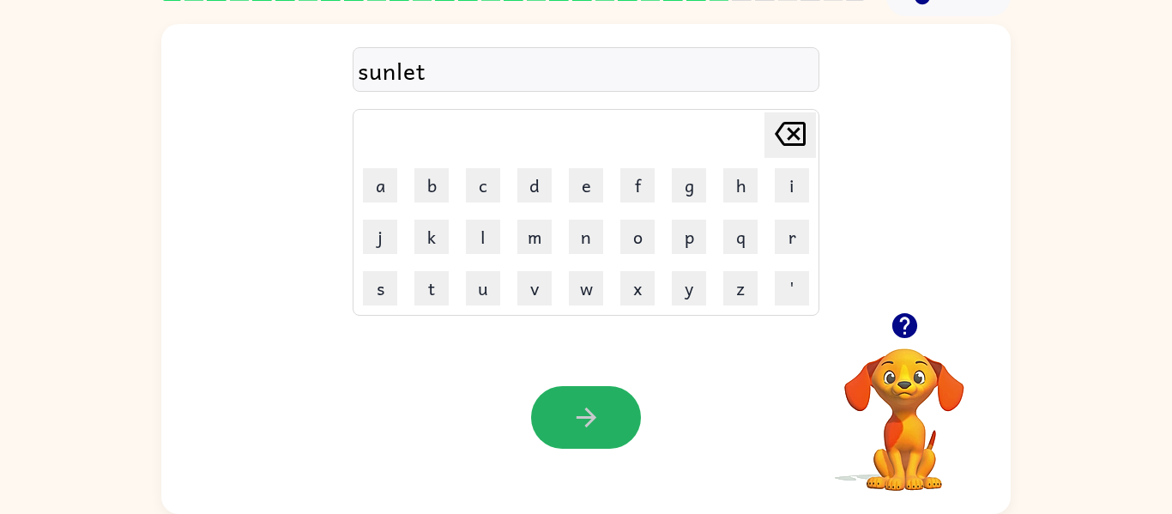
click at [600, 424] on icon "button" at bounding box center [586, 417] width 30 height 30
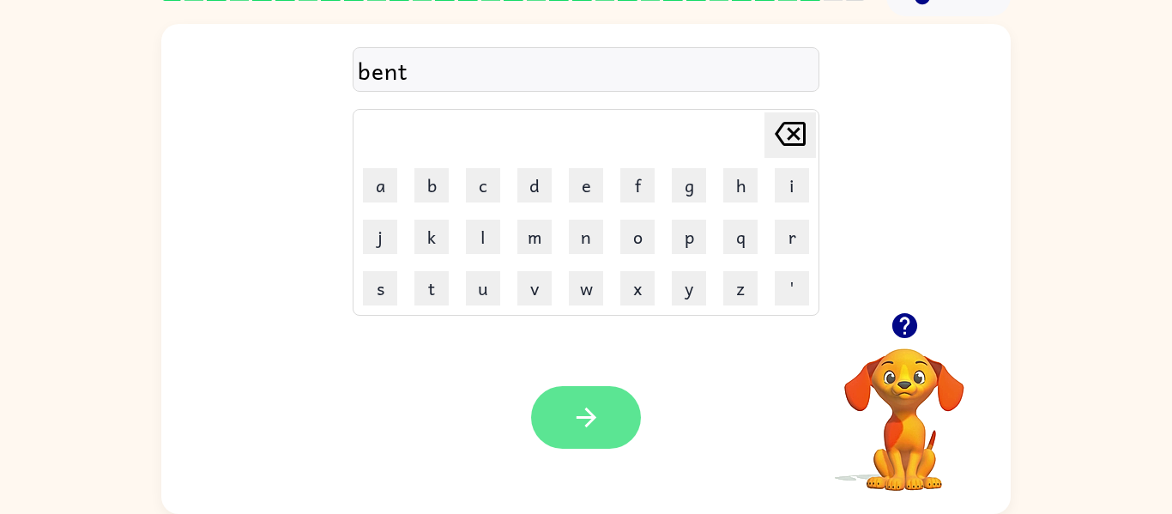
click at [594, 423] on icon "button" at bounding box center [586, 417] width 30 height 30
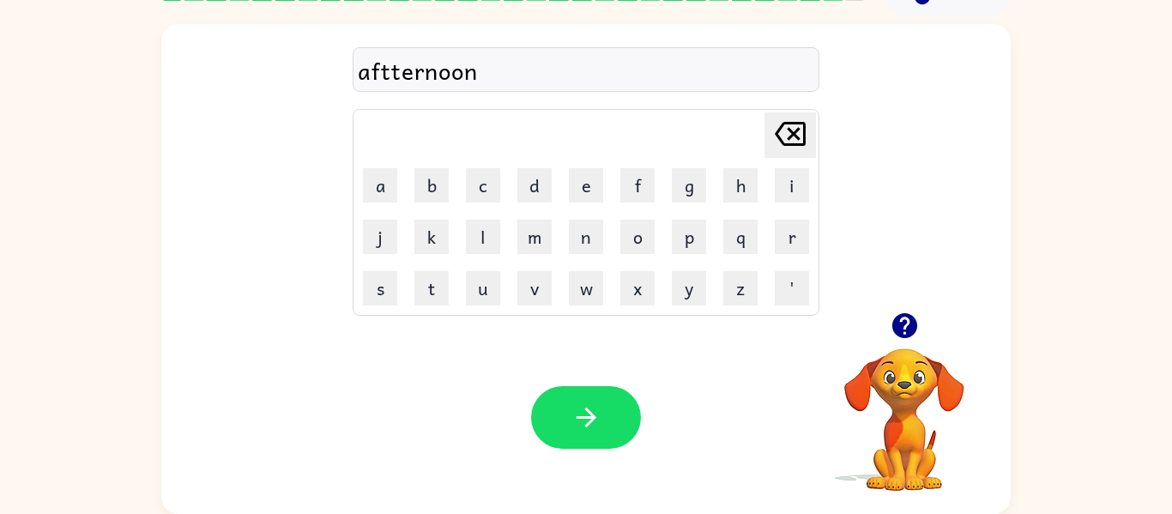
click at [594, 423] on icon "button" at bounding box center [586, 417] width 30 height 30
click at [594, 423] on div at bounding box center [586, 417] width 110 height 63
